Goal: Information Seeking & Learning: Find specific page/section

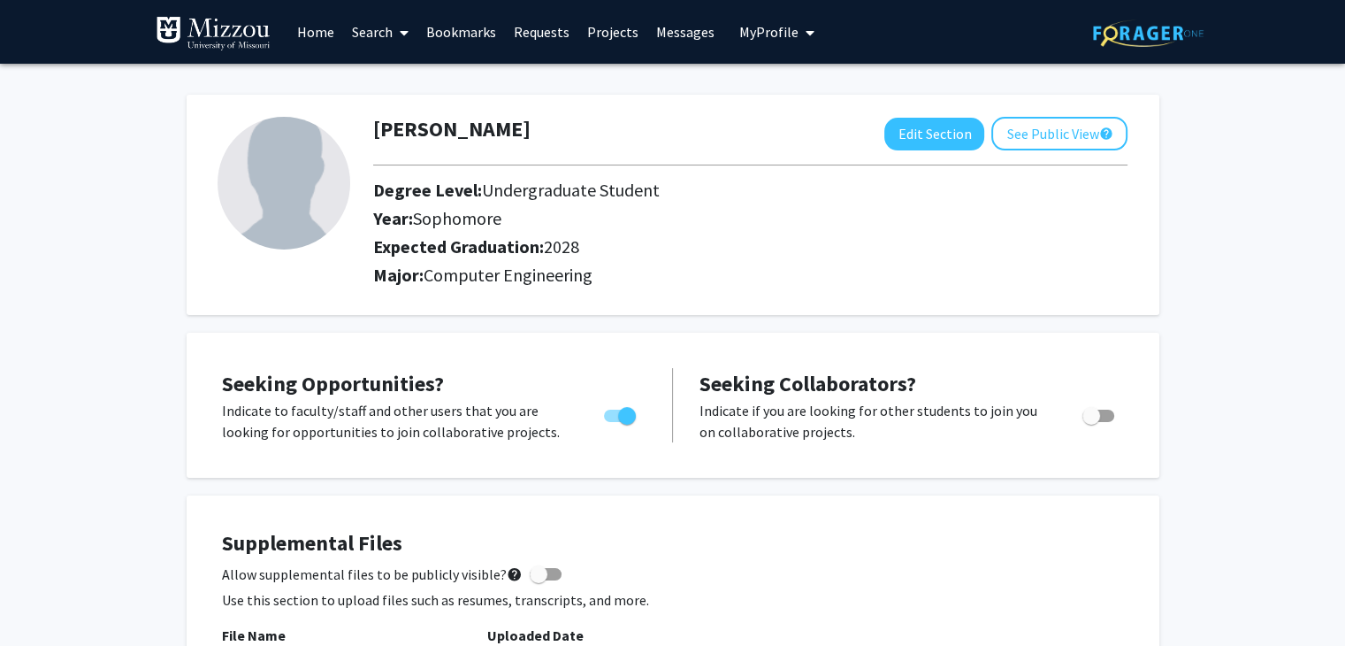
click at [367, 32] on link "Search" at bounding box center [380, 32] width 74 height 62
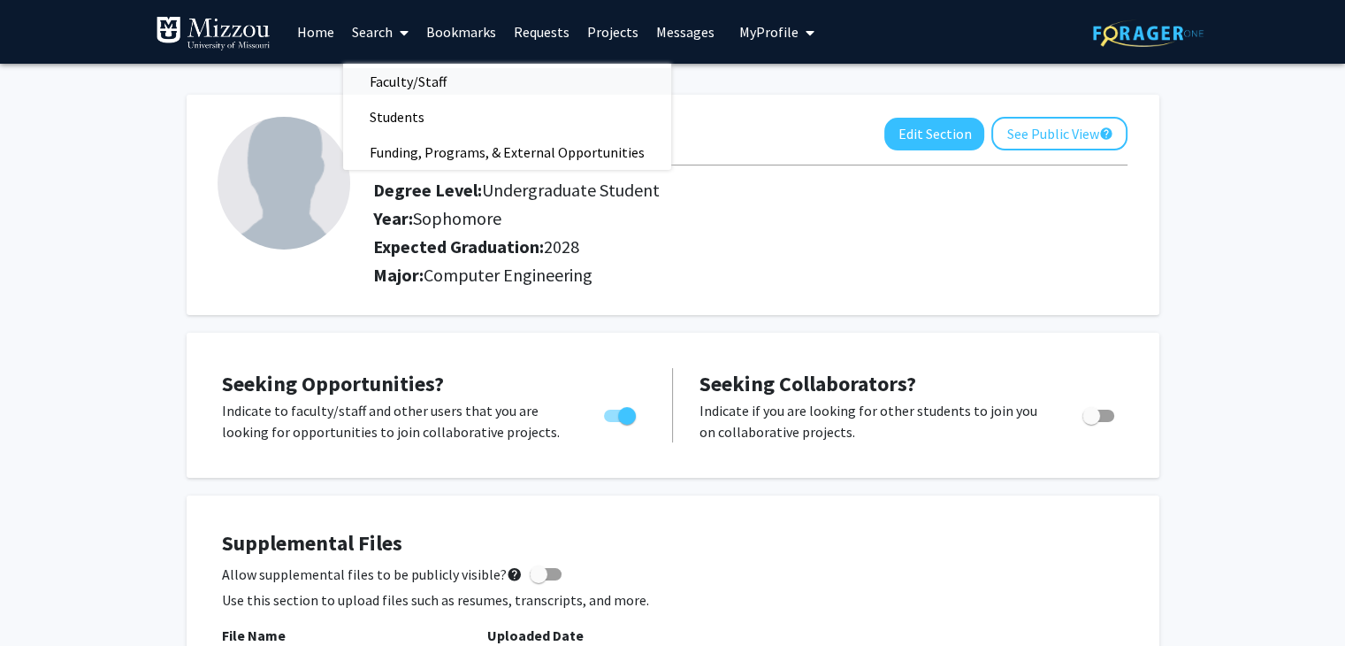
click at [417, 76] on span "Faculty/Staff" at bounding box center [408, 81] width 130 height 35
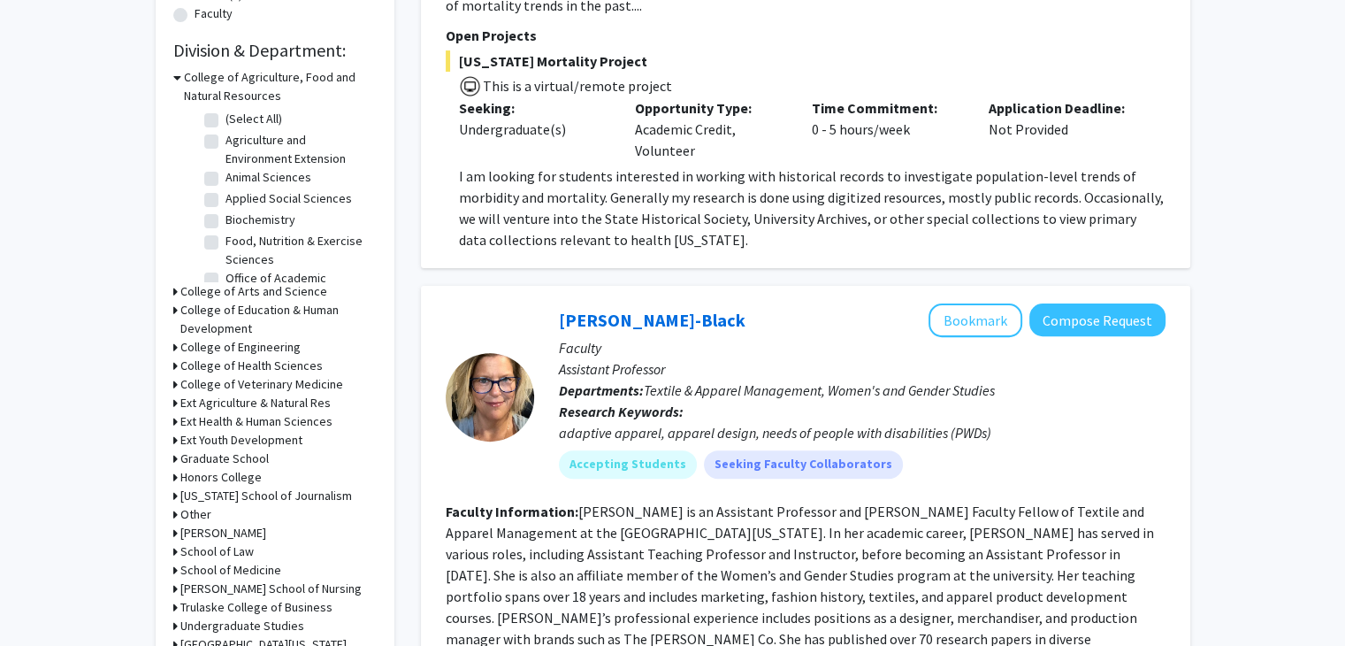
scroll to position [413, 0]
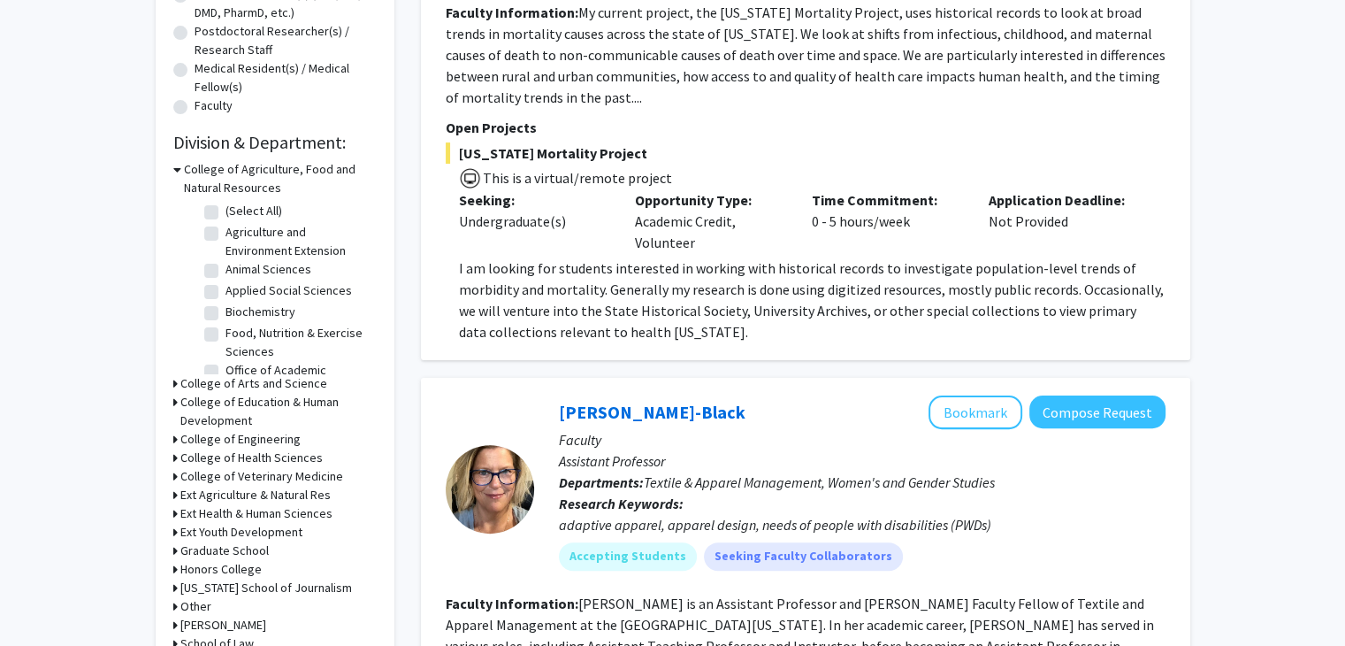
drag, startPoint x: 210, startPoint y: 463, endPoint x: 180, endPoint y: 443, distance: 36.6
click at [180, 443] on div "College of Engineering" at bounding box center [274, 439] width 203 height 19
click at [173, 442] on icon at bounding box center [175, 439] width 4 height 19
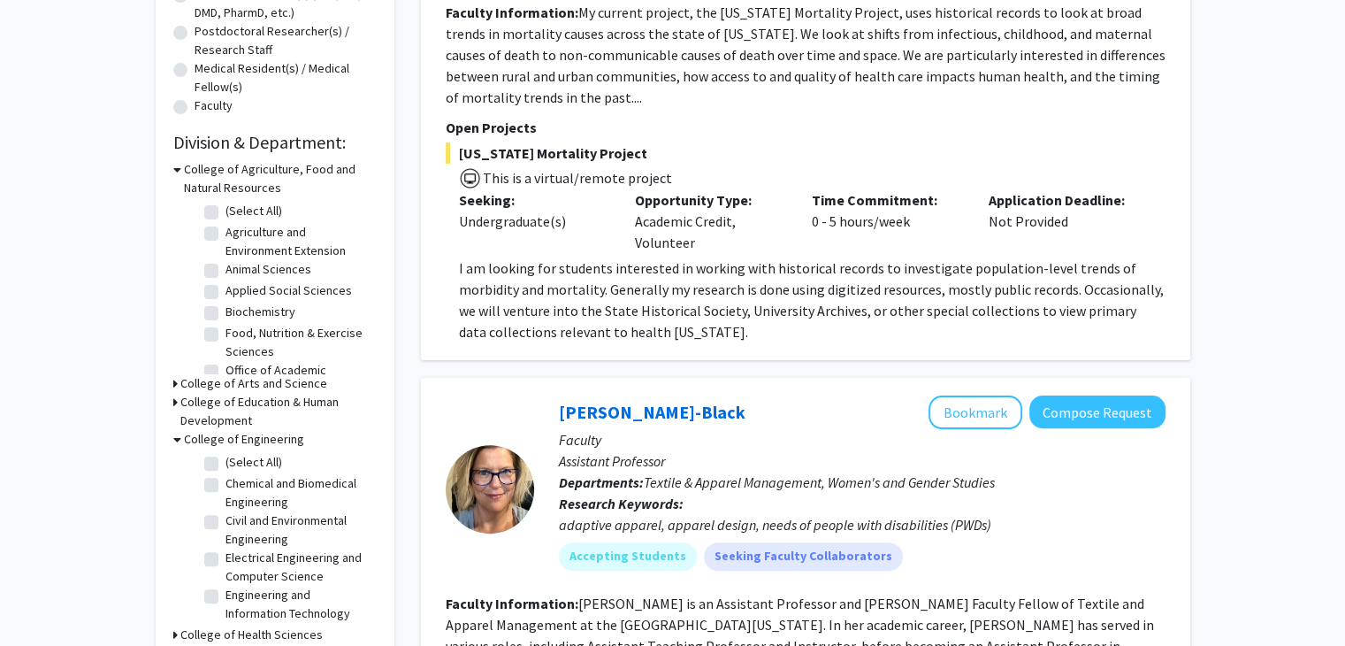
scroll to position [11, 0]
click at [226, 549] on label "Electrical Engineering and Computer Science" at bounding box center [299, 556] width 147 height 37
click at [226, 549] on input "Electrical Engineering and Computer Science" at bounding box center [231, 543] width 11 height 11
checkbox input "true"
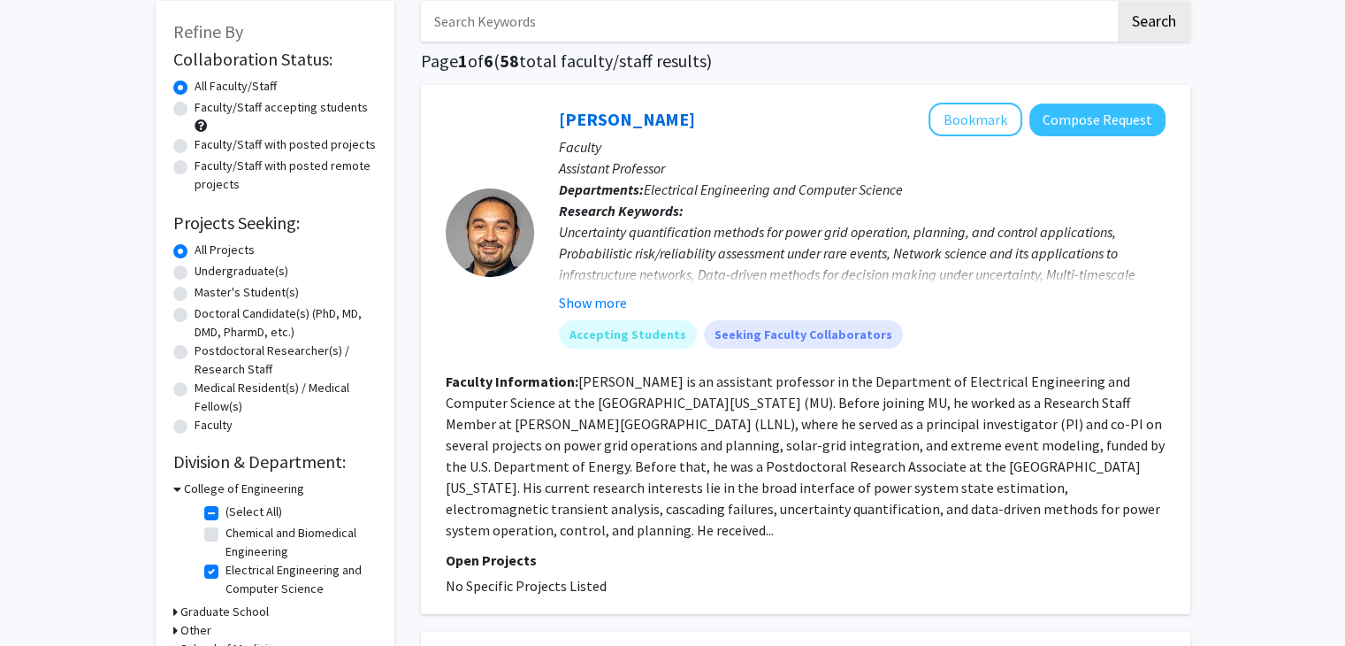
scroll to position [208, 0]
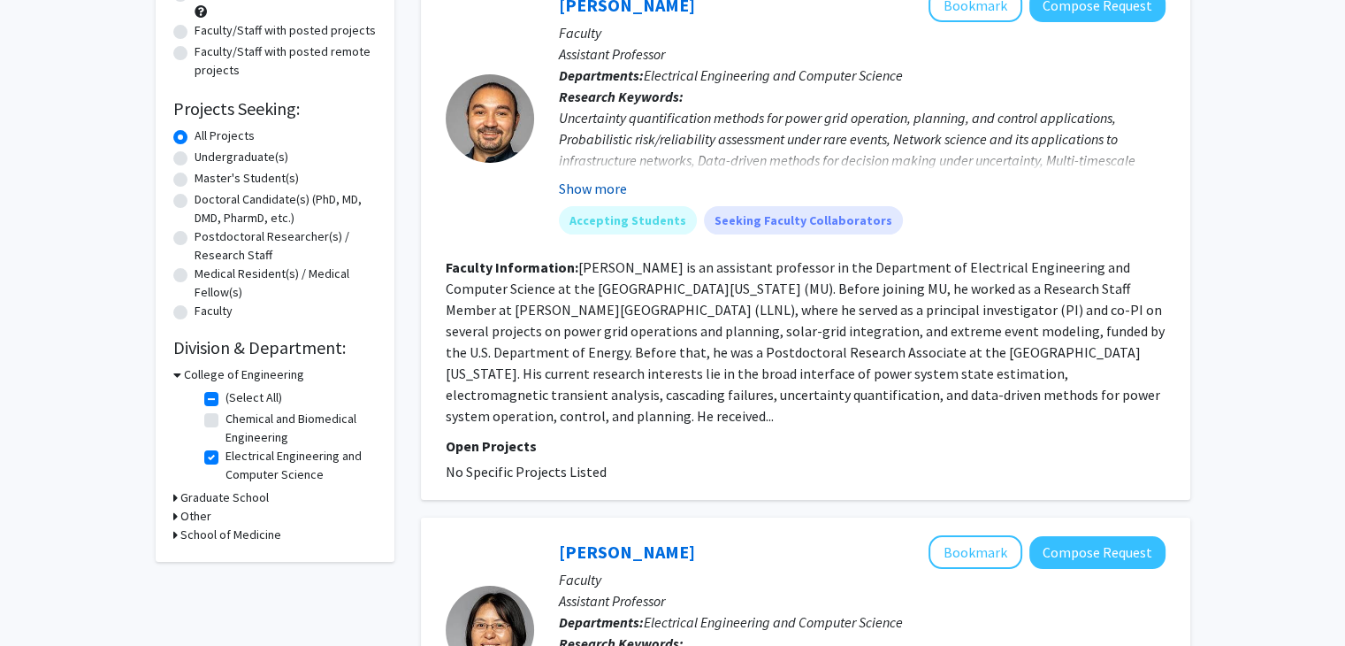
click at [584, 181] on button "Show more" at bounding box center [593, 188] width 68 height 21
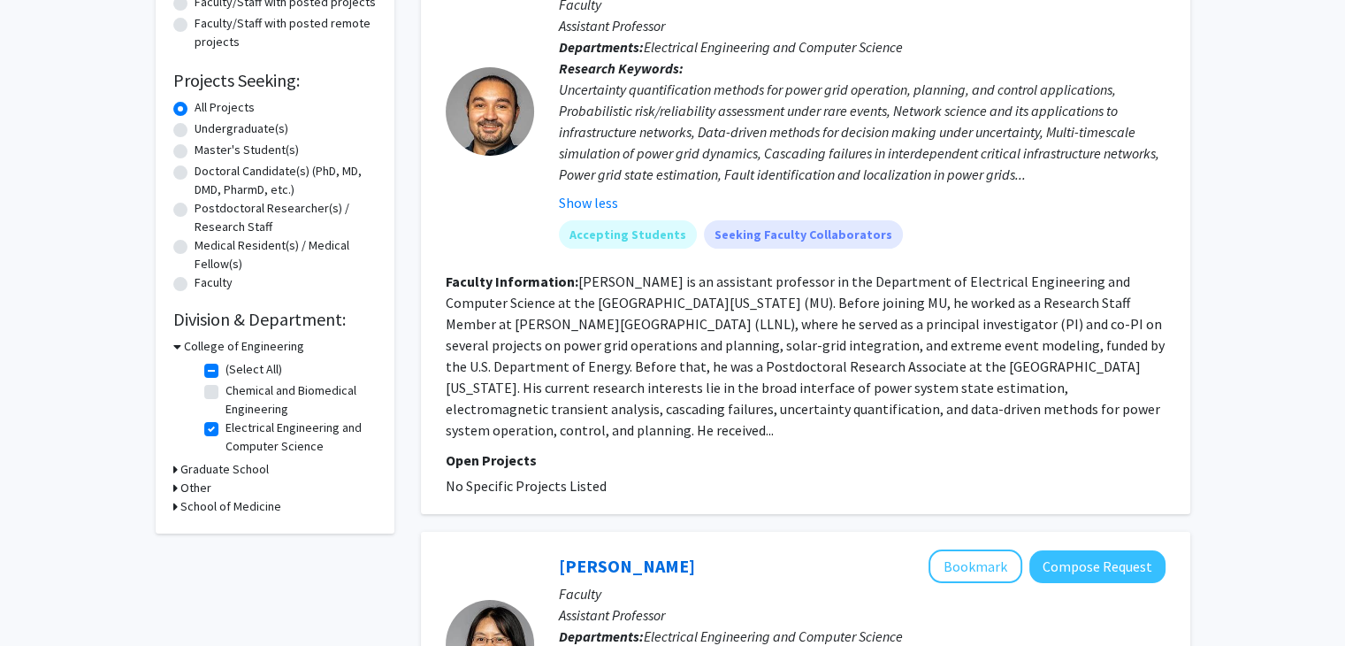
scroll to position [0, 0]
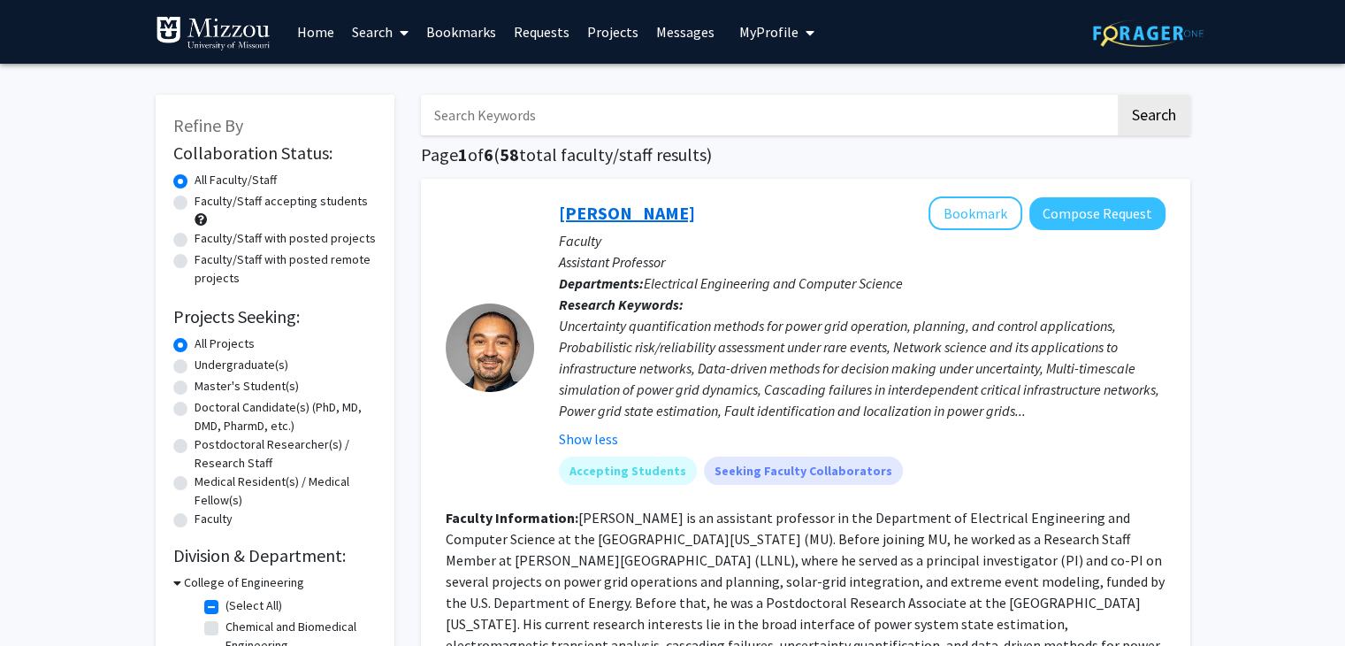
click at [602, 213] on link "[PERSON_NAME]" at bounding box center [627, 213] width 136 height 22
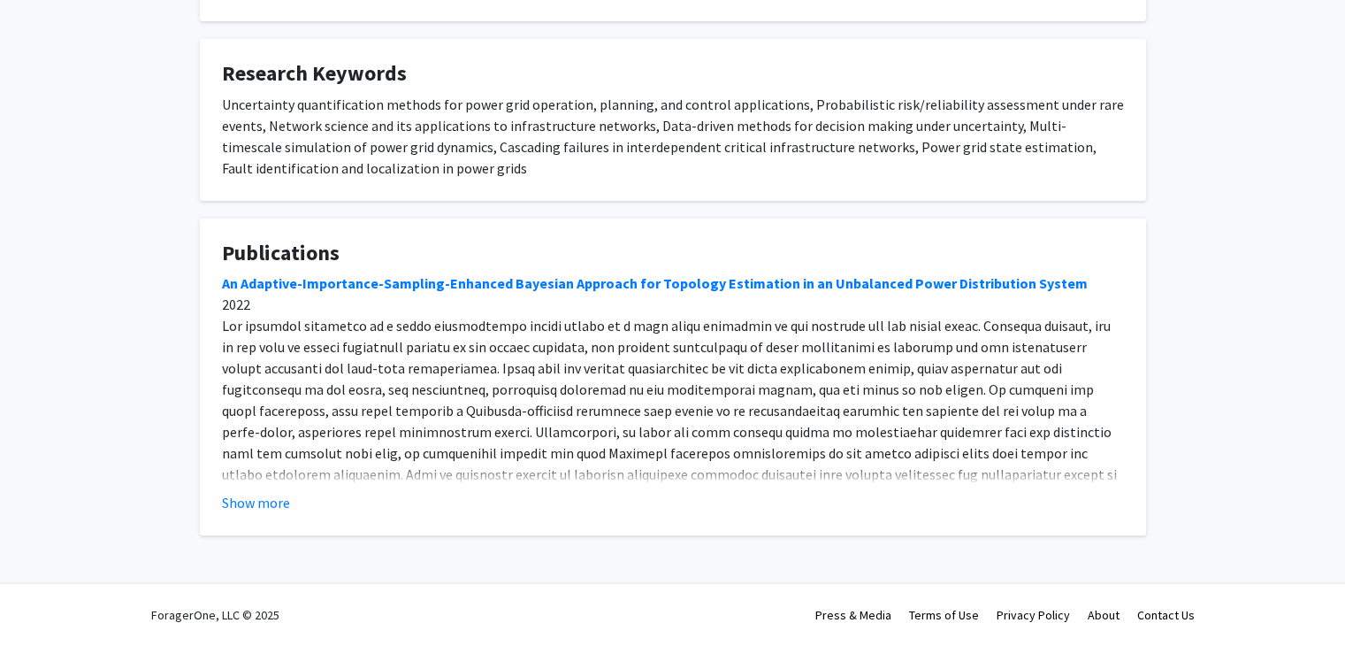
scroll to position [588, 0]
click at [267, 513] on fg-card "Publications An Adaptive-Importance-Sampling-Enhanced Bayesian Approach for Top…" at bounding box center [673, 377] width 946 height 317
click at [269, 510] on button "Show more" at bounding box center [256, 503] width 68 height 21
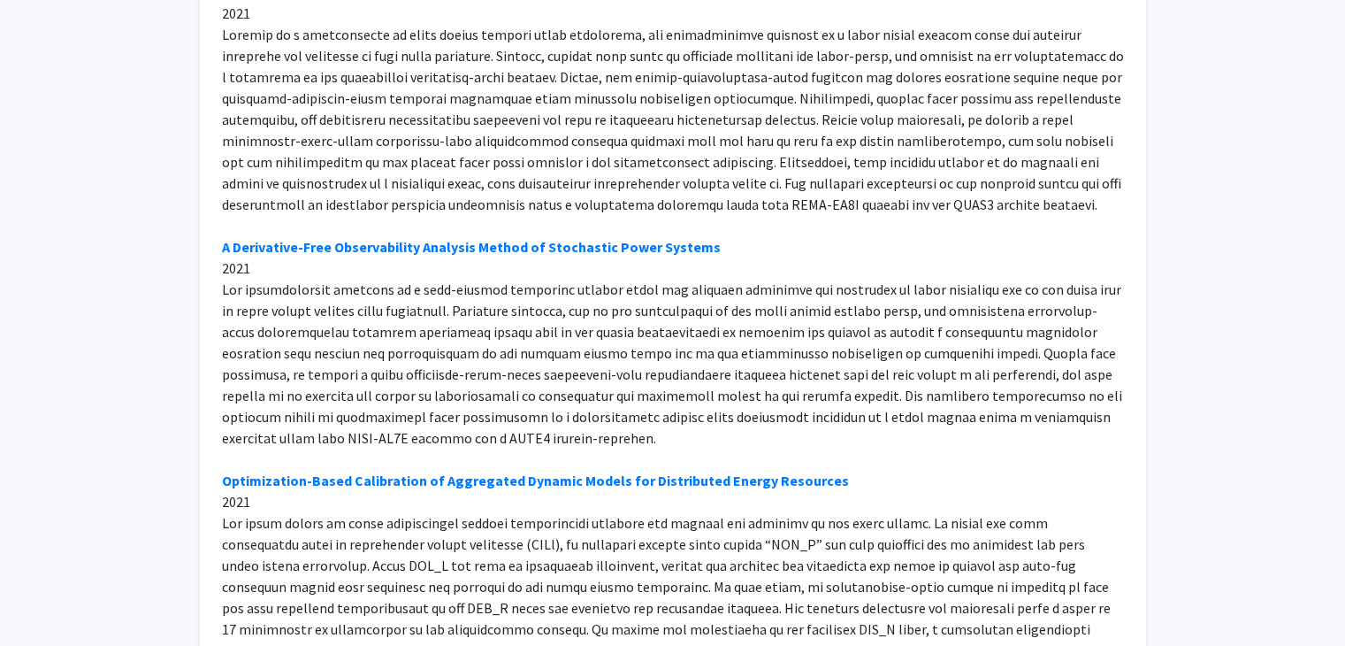
scroll to position [1168, 0]
